Goal: Task Accomplishment & Management: Use online tool/utility

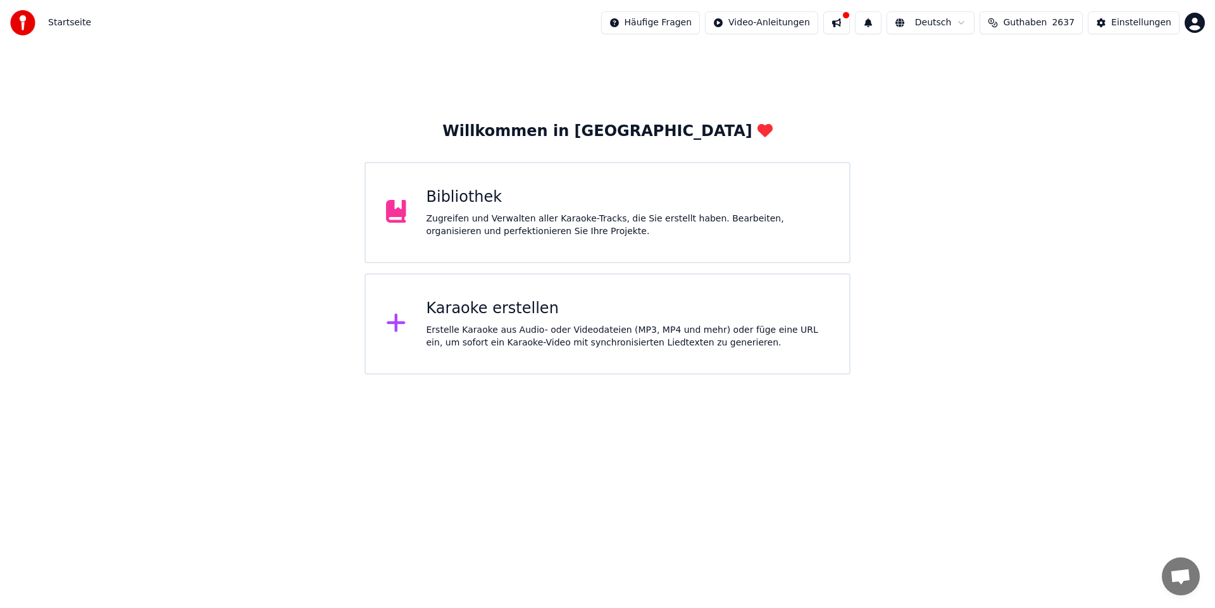
click at [585, 316] on div "Karaoke erstellen" at bounding box center [627, 309] width 403 height 20
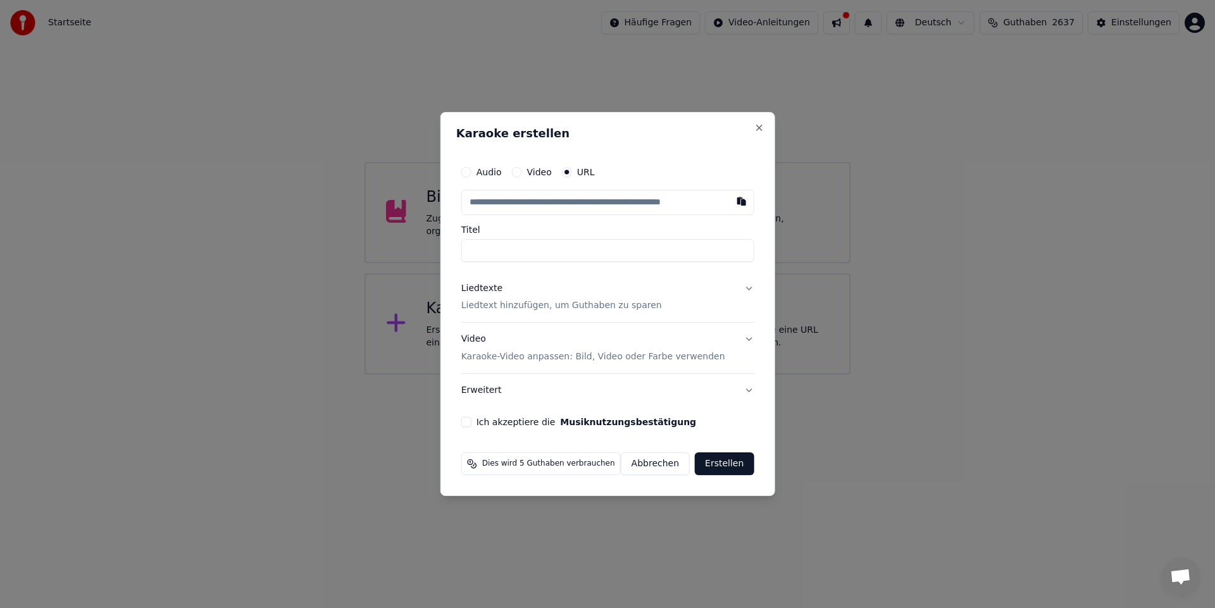
type input "**********"
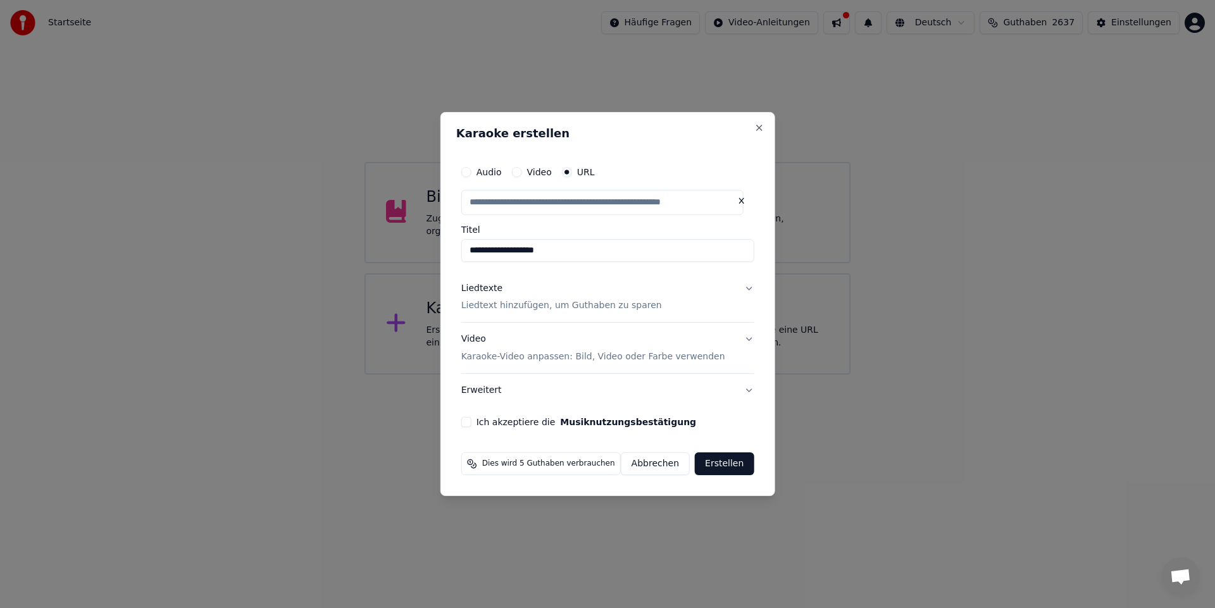
click at [493, 290] on div "Liedtexte" at bounding box center [481, 288] width 41 height 13
type input "**********"
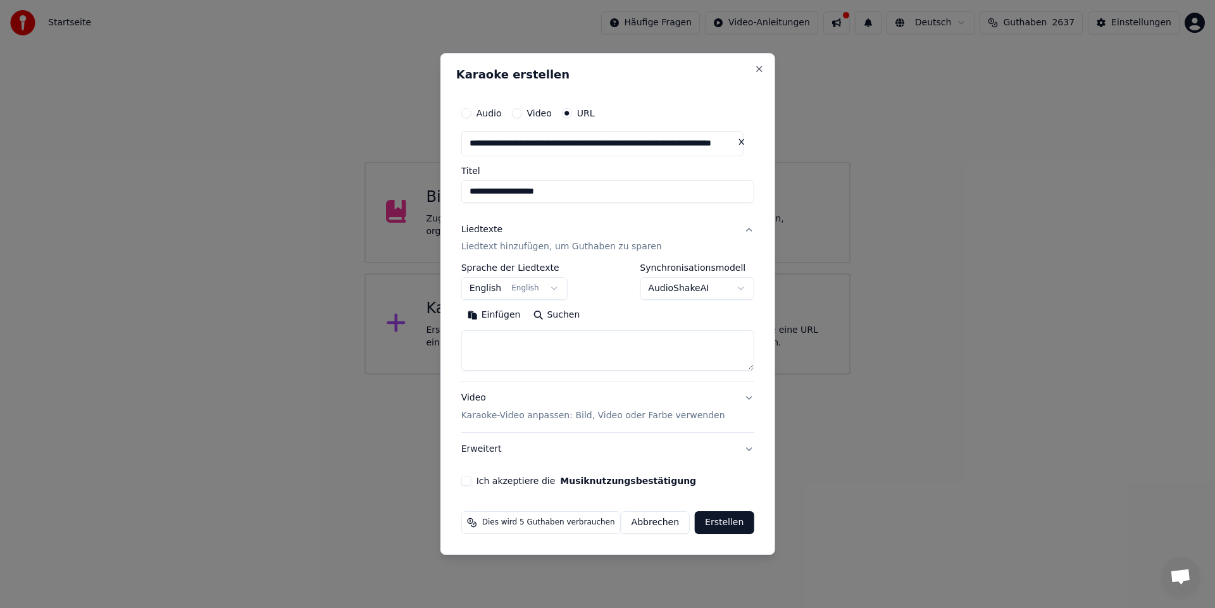
click at [555, 293] on button "English English" at bounding box center [514, 289] width 106 height 23
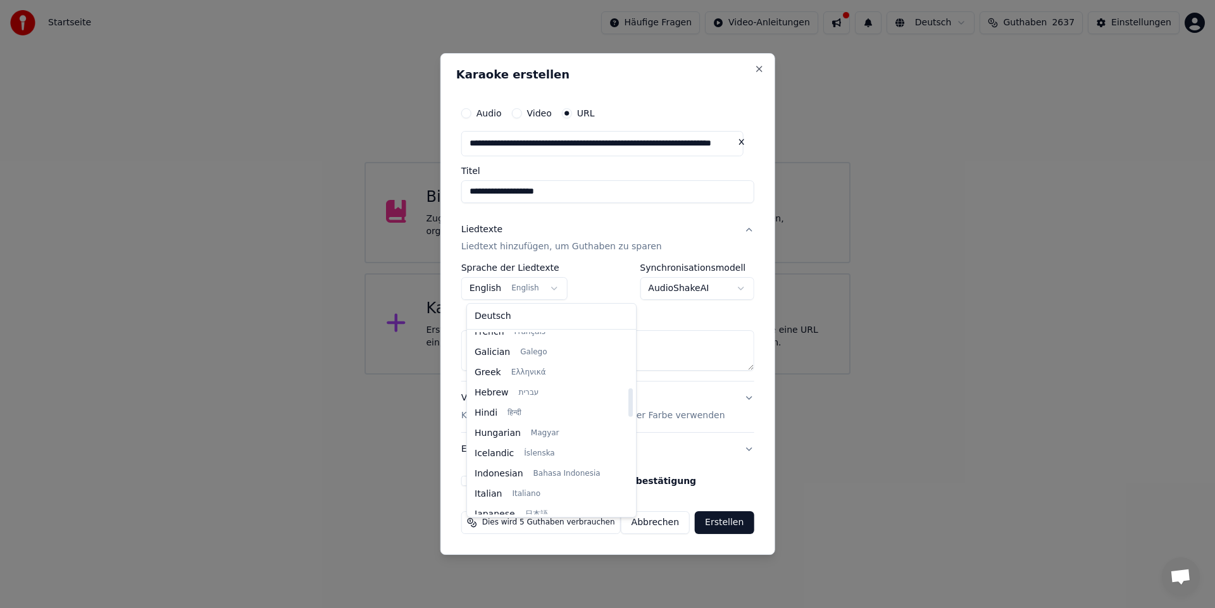
scroll to position [418, 0]
select select "**"
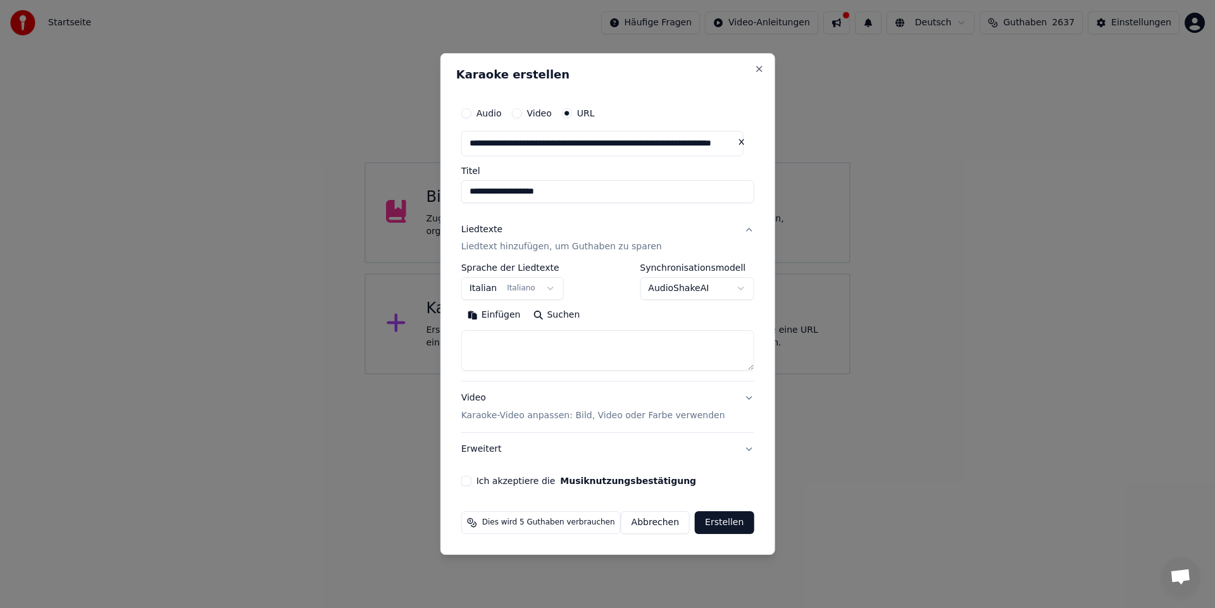
click at [548, 312] on button "Suchen" at bounding box center [555, 316] width 59 height 20
type textarea "**********"
click at [471, 479] on button "Ich akzeptiere die Musiknutzungsbestätigung" at bounding box center [466, 481] width 10 height 10
click at [731, 521] on button "Erstellen" at bounding box center [724, 522] width 59 height 23
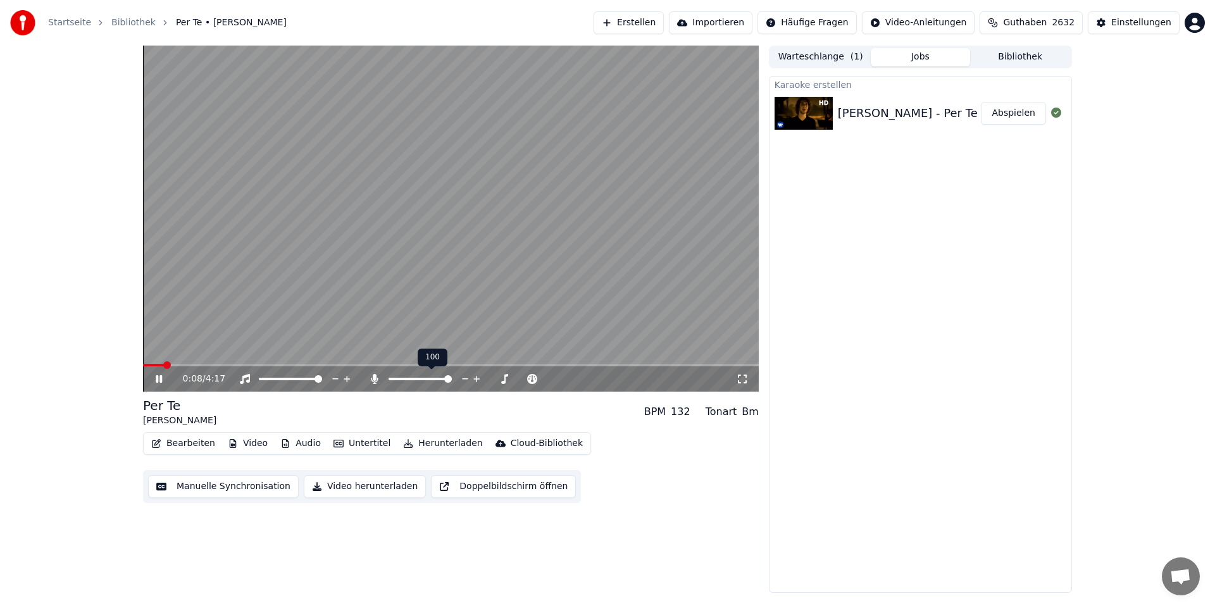
click at [452, 382] on span at bounding box center [448, 379] width 8 height 8
drag, startPoint x: 756, startPoint y: 371, endPoint x: 700, endPoint y: 371, distance: 56.3
click at [695, 373] on div "4:17 / 4:17" at bounding box center [451, 378] width 616 height 25
click at [610, 369] on span at bounding box center [608, 365] width 8 height 8
click at [160, 381] on icon at bounding box center [159, 379] width 8 height 9
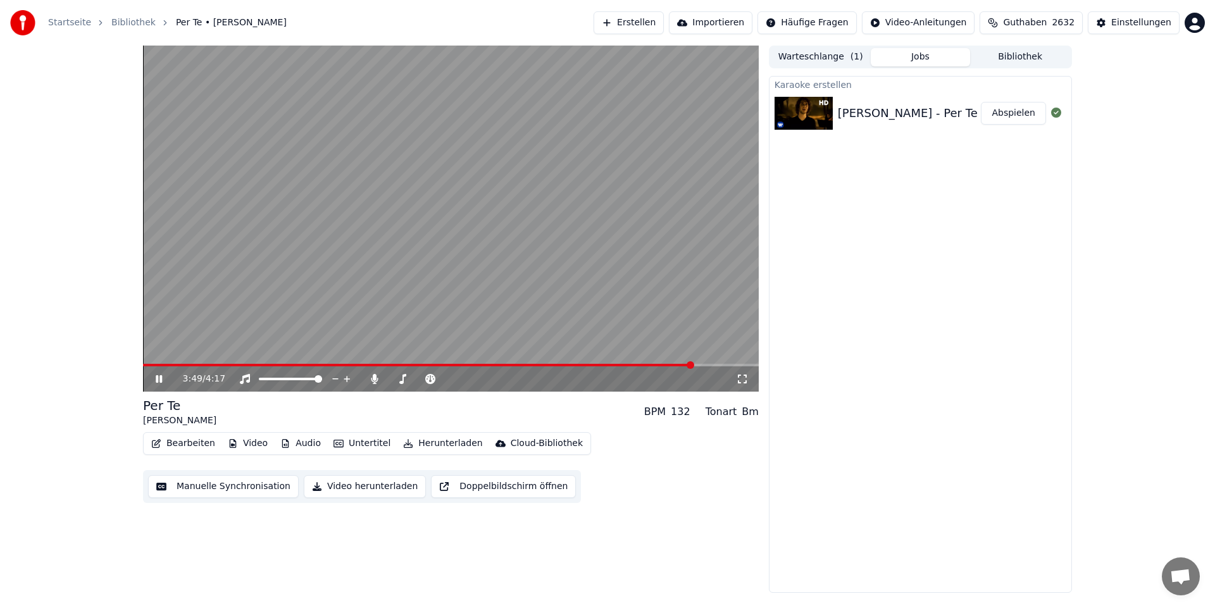
click at [156, 380] on icon at bounding box center [168, 379] width 30 height 10
click at [588, 369] on span at bounding box center [587, 365] width 8 height 8
click at [159, 381] on icon at bounding box center [159, 379] width 8 height 9
click at [161, 378] on icon at bounding box center [159, 379] width 6 height 8
click at [168, 448] on button "Bearbeiten" at bounding box center [183, 444] width 74 height 18
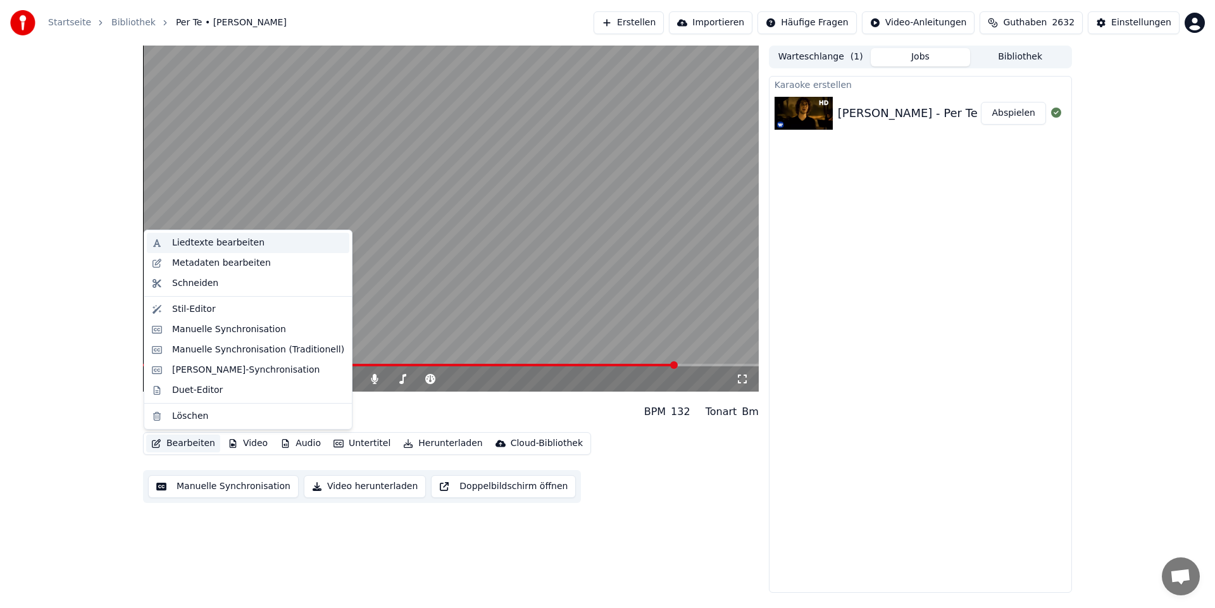
click at [244, 242] on div "Liedtexte bearbeiten" at bounding box center [218, 243] width 92 height 13
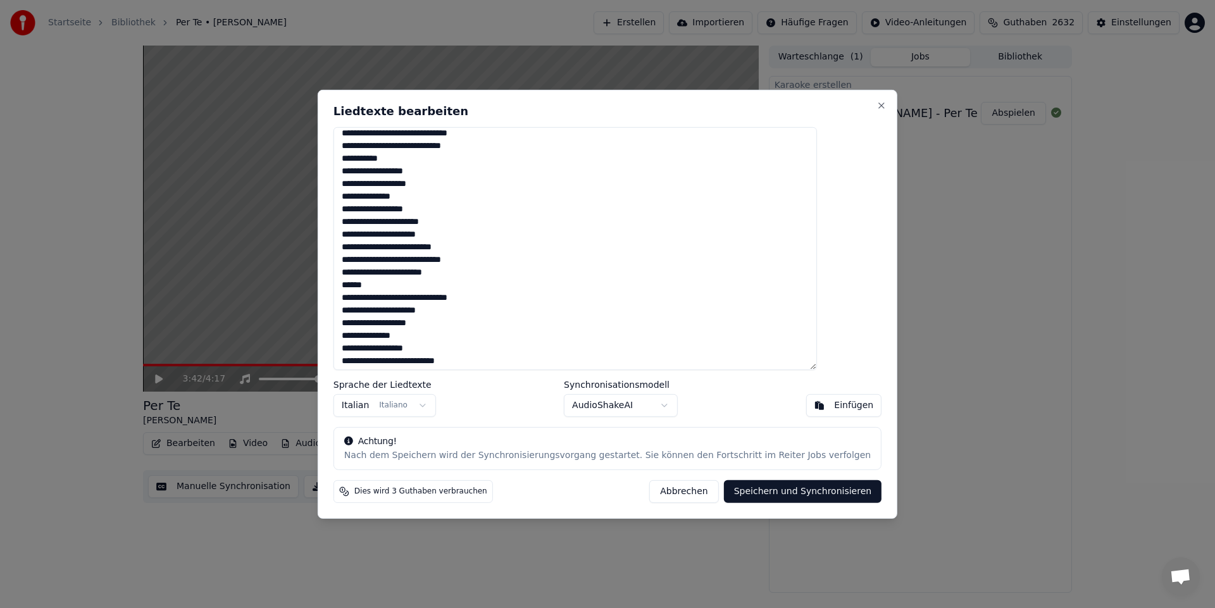
scroll to position [261, 0]
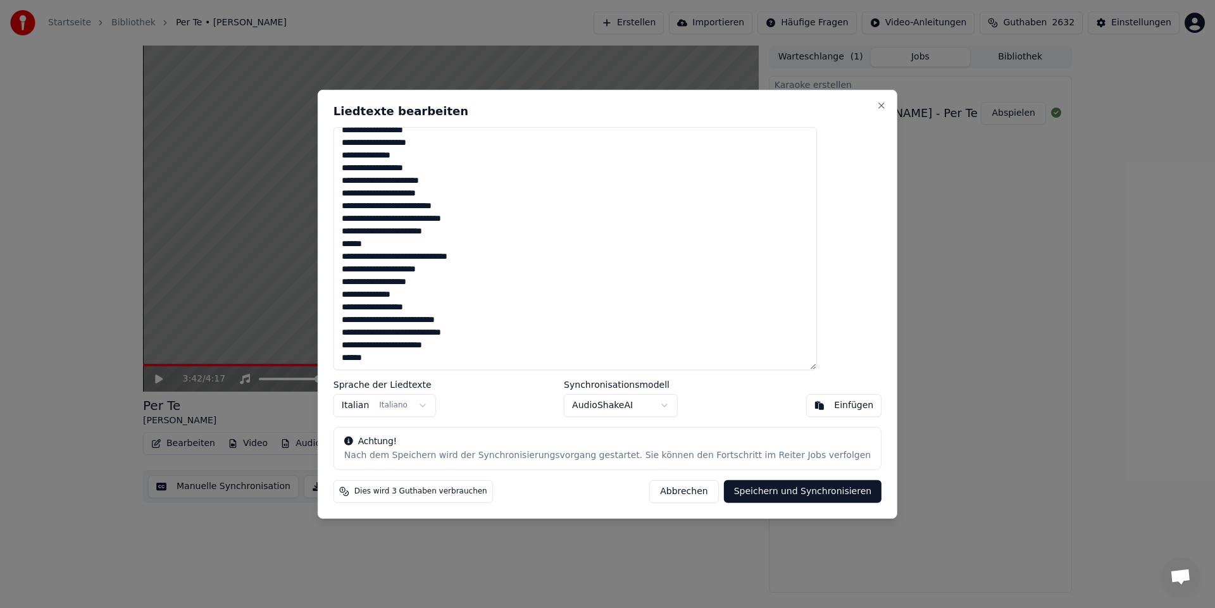
click at [449, 305] on textarea "**********" at bounding box center [574, 248] width 483 height 243
type textarea "**********"
click at [775, 490] on button "Speichern und Synchronisieren" at bounding box center [803, 491] width 158 height 23
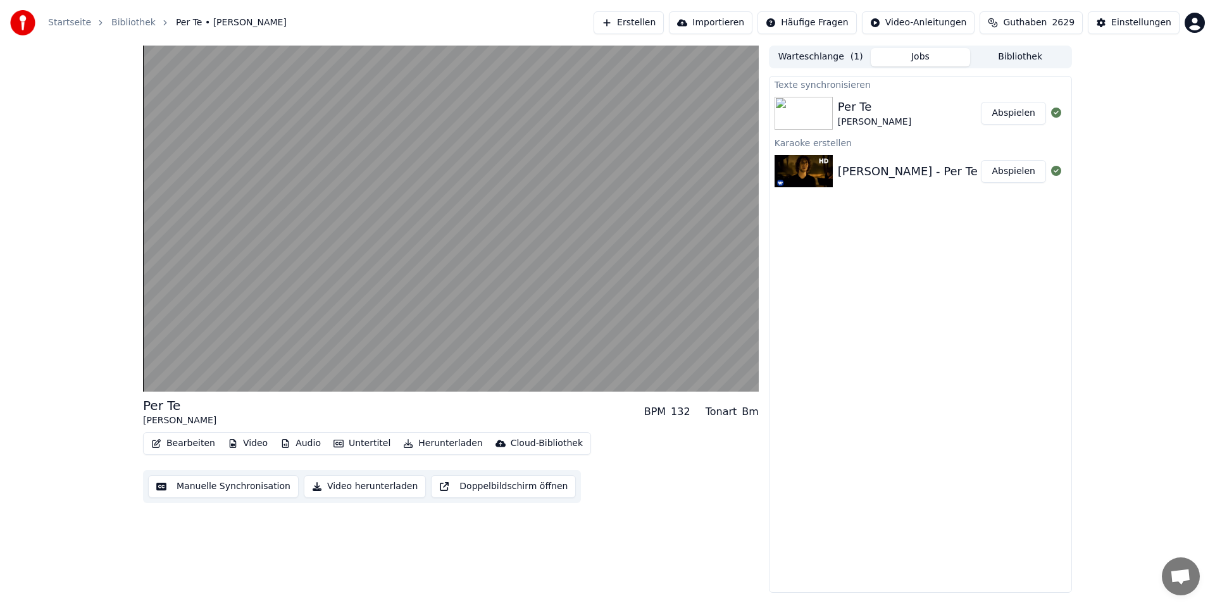
click at [1017, 114] on button "Abspielen" at bounding box center [1013, 113] width 65 height 23
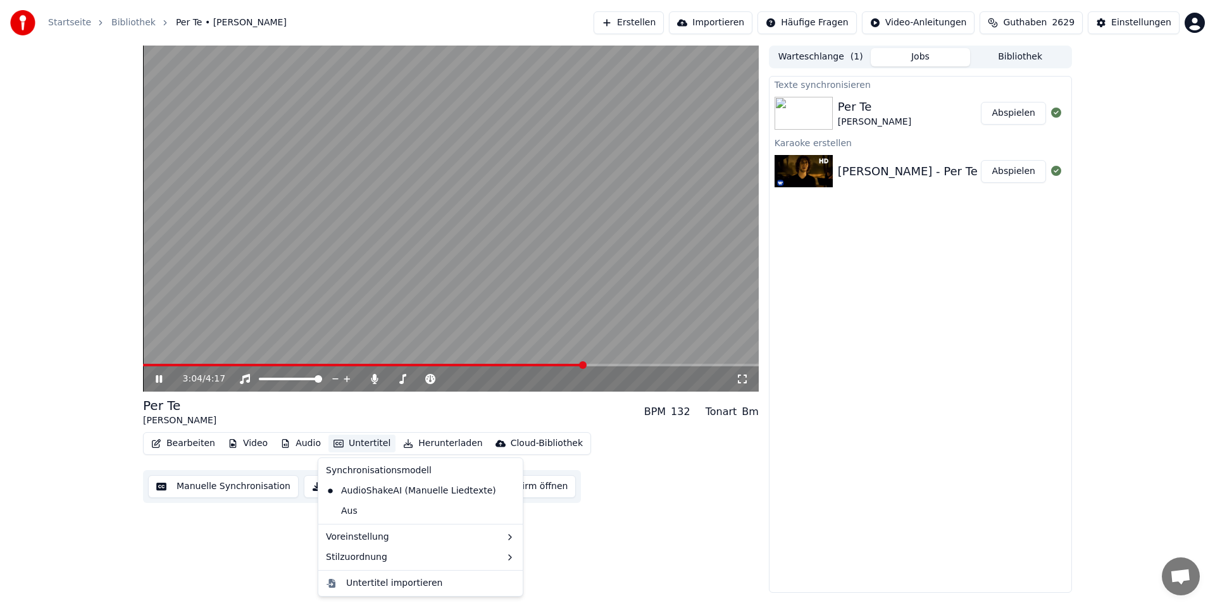
click at [347, 440] on button "Untertitel" at bounding box center [361, 444] width 67 height 18
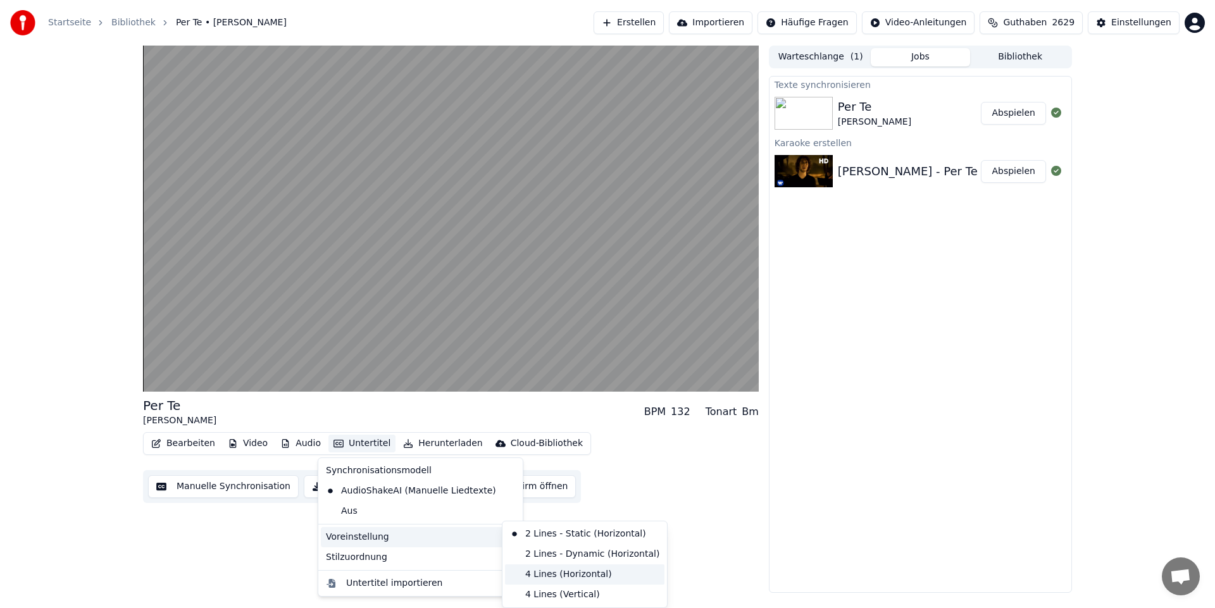
click at [549, 575] on div "4 Lines (Horizontal)" at bounding box center [584, 574] width 159 height 20
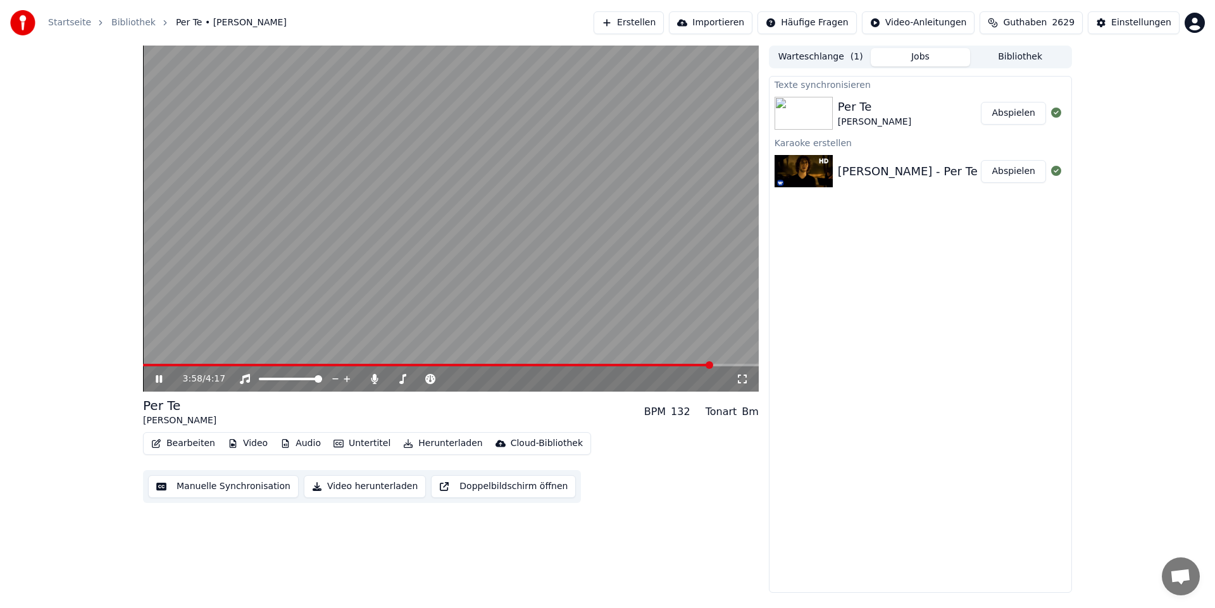
click at [712, 369] on span at bounding box center [709, 365] width 8 height 8
click at [707, 368] on span at bounding box center [705, 365] width 8 height 8
click at [680, 369] on span at bounding box center [676, 365] width 8 height 8
click at [388, 383] on span at bounding box center [392, 379] width 8 height 8
click at [419, 445] on button "Herunterladen" at bounding box center [442, 444] width 89 height 18
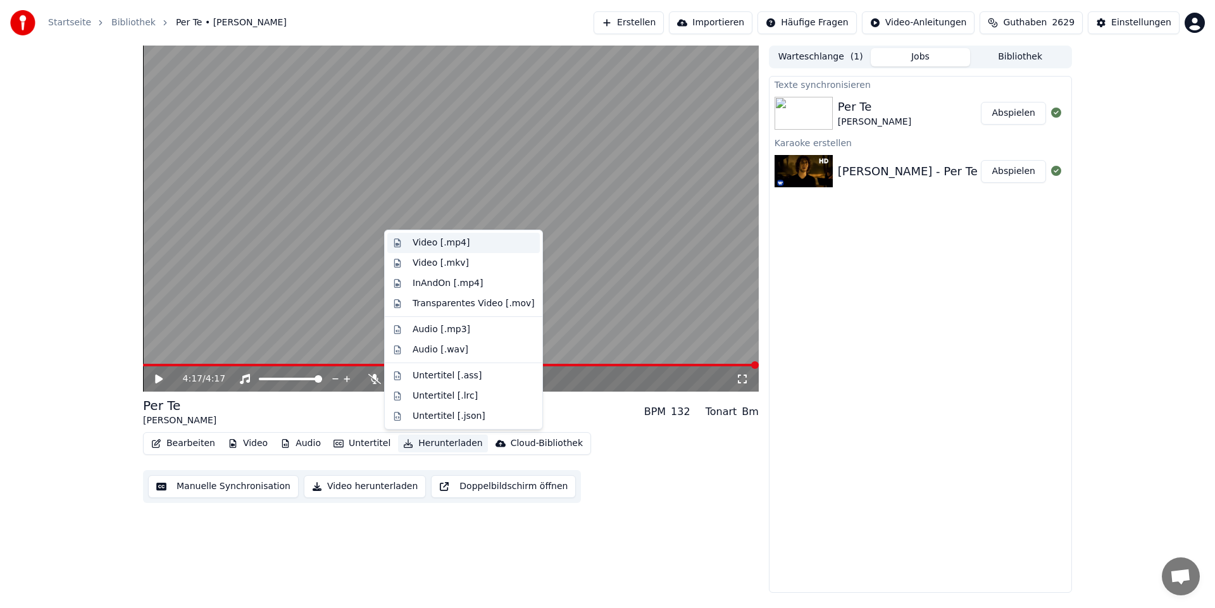
click at [437, 239] on div "Video [.mp4]" at bounding box center [440, 243] width 57 height 13
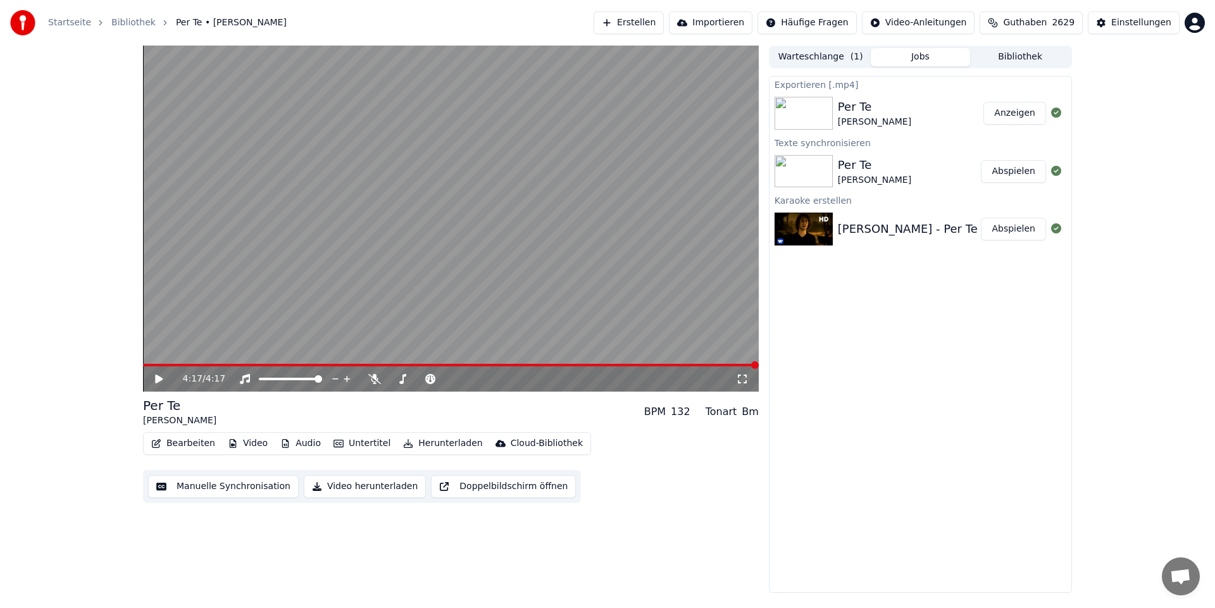
click at [1010, 111] on button "Anzeigen" at bounding box center [1014, 113] width 63 height 23
click at [373, 376] on icon at bounding box center [374, 379] width 13 height 10
click at [156, 375] on icon at bounding box center [168, 379] width 30 height 10
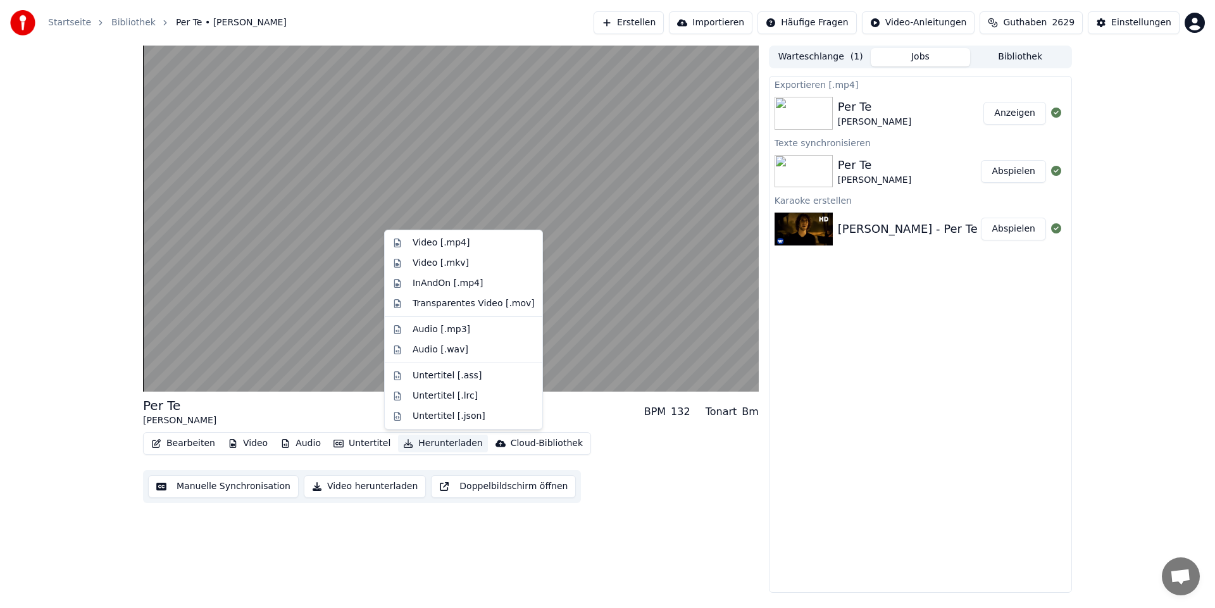
click at [430, 443] on button "Herunterladen" at bounding box center [442, 444] width 89 height 18
click at [455, 243] on div "Video [.mp4]" at bounding box center [440, 243] width 57 height 13
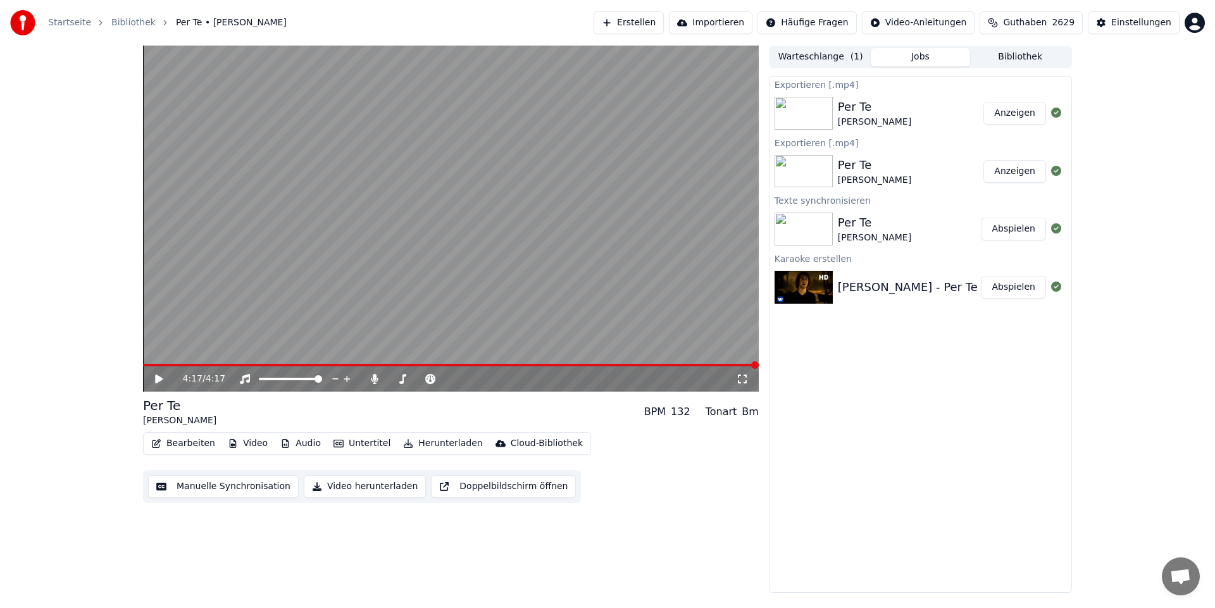
click at [1015, 114] on button "Anzeigen" at bounding box center [1014, 113] width 63 height 23
